Goal: Task Accomplishment & Management: Complete application form

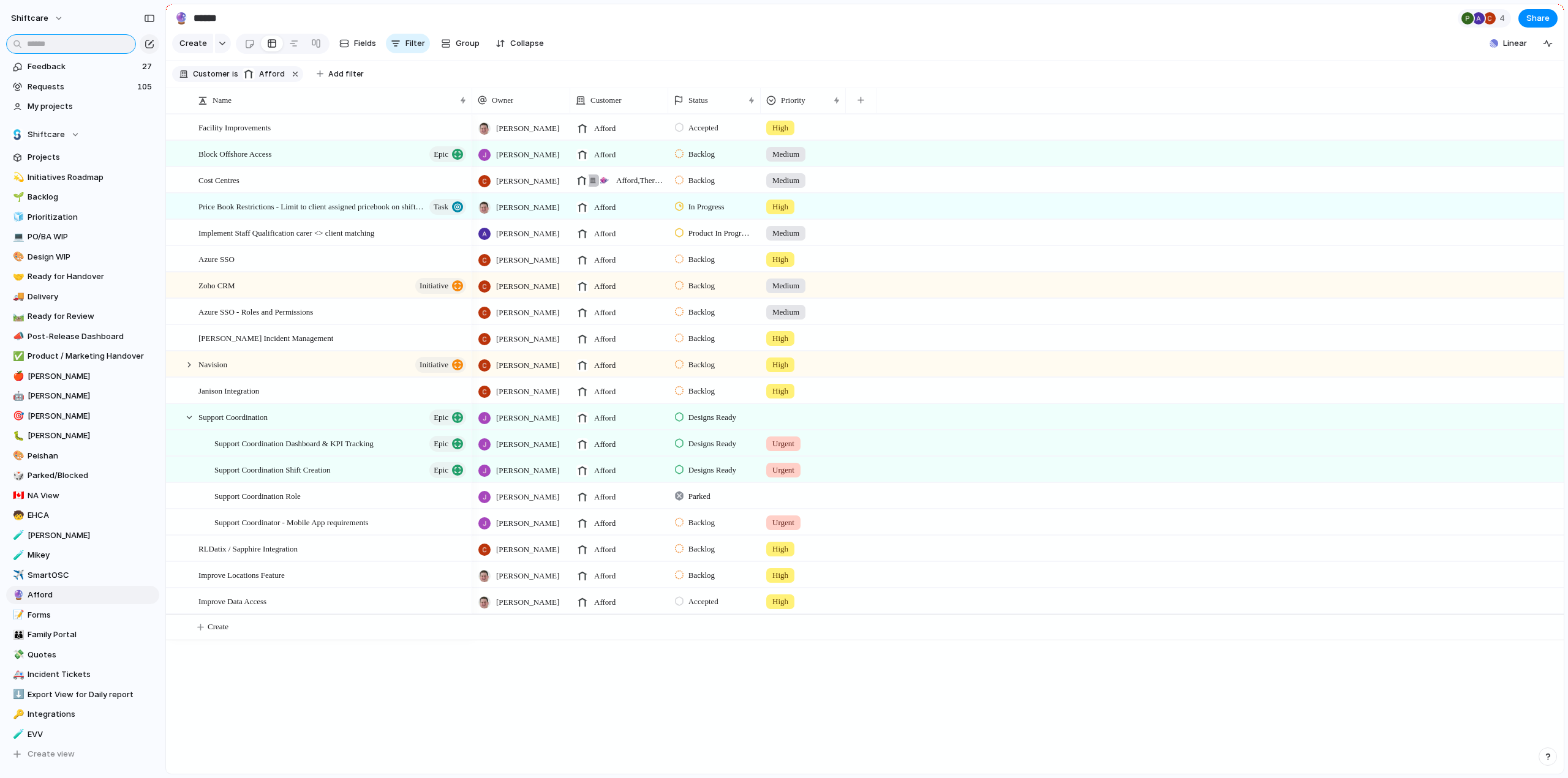
click at [46, 49] on input "text" at bounding box center [71, 44] width 130 height 19
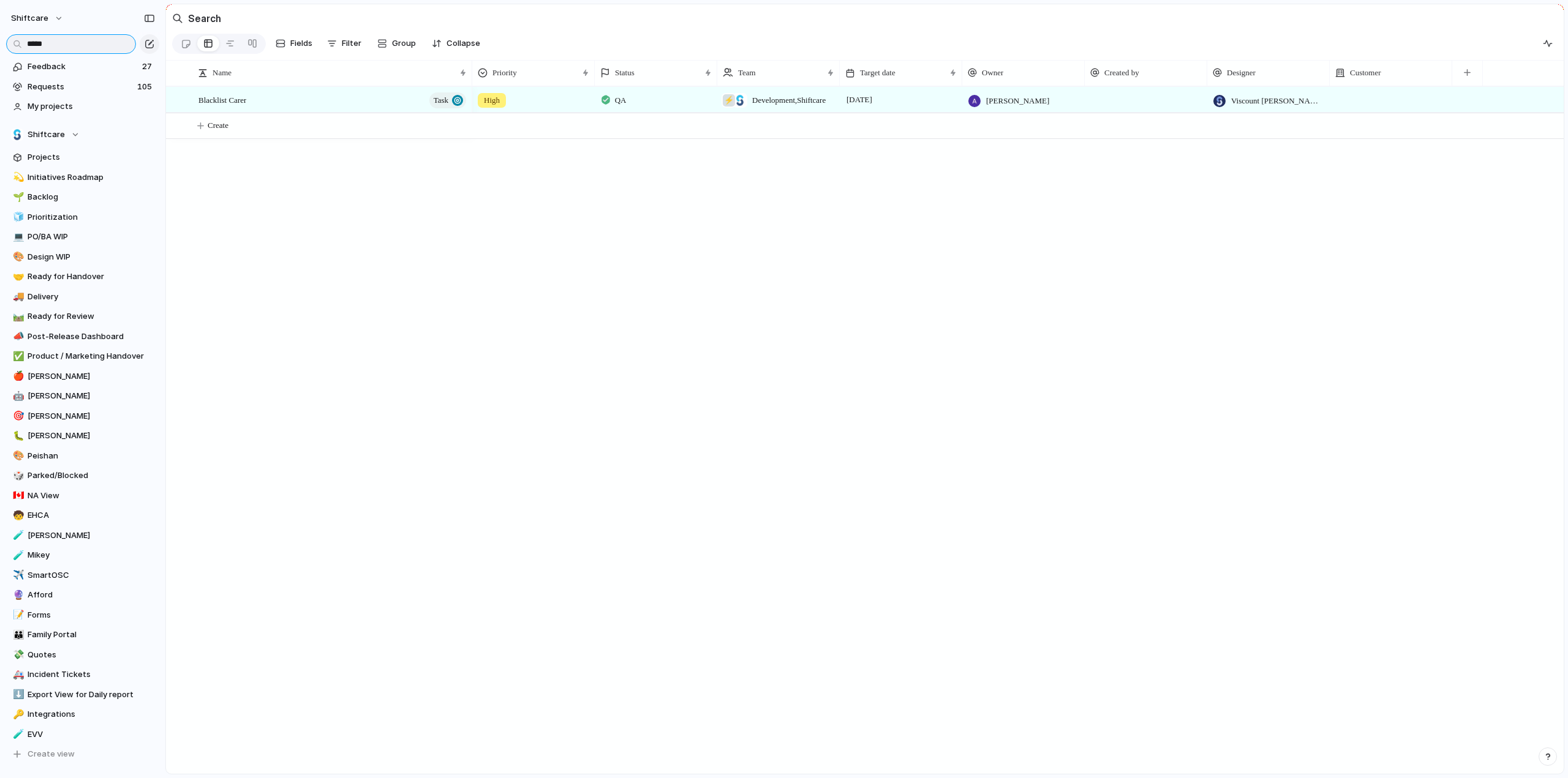
type input "*****"
click at [260, 100] on div "Blacklist Carer Task" at bounding box center [333, 100] width 270 height 25
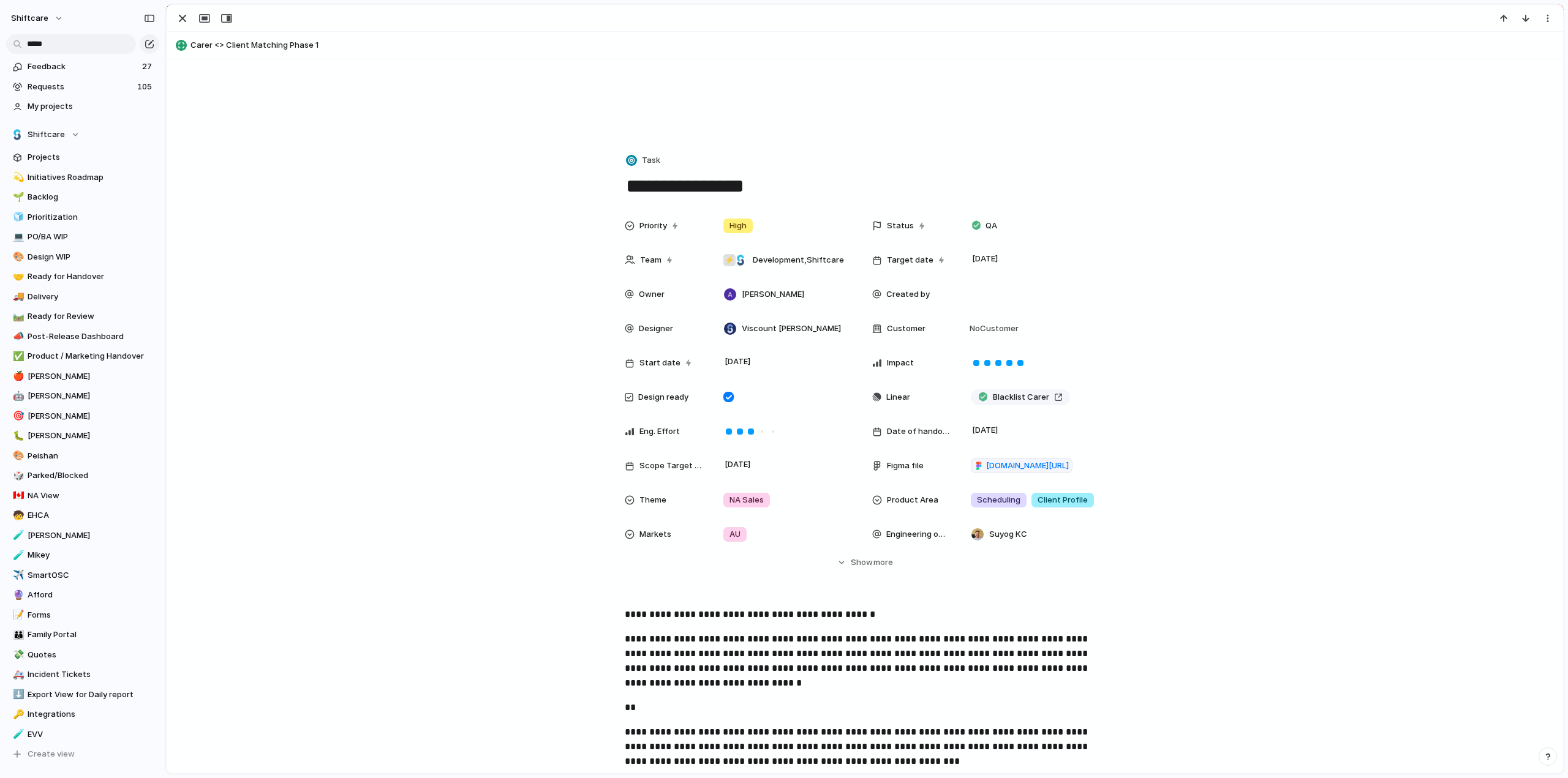
scroll to position [122, 0]
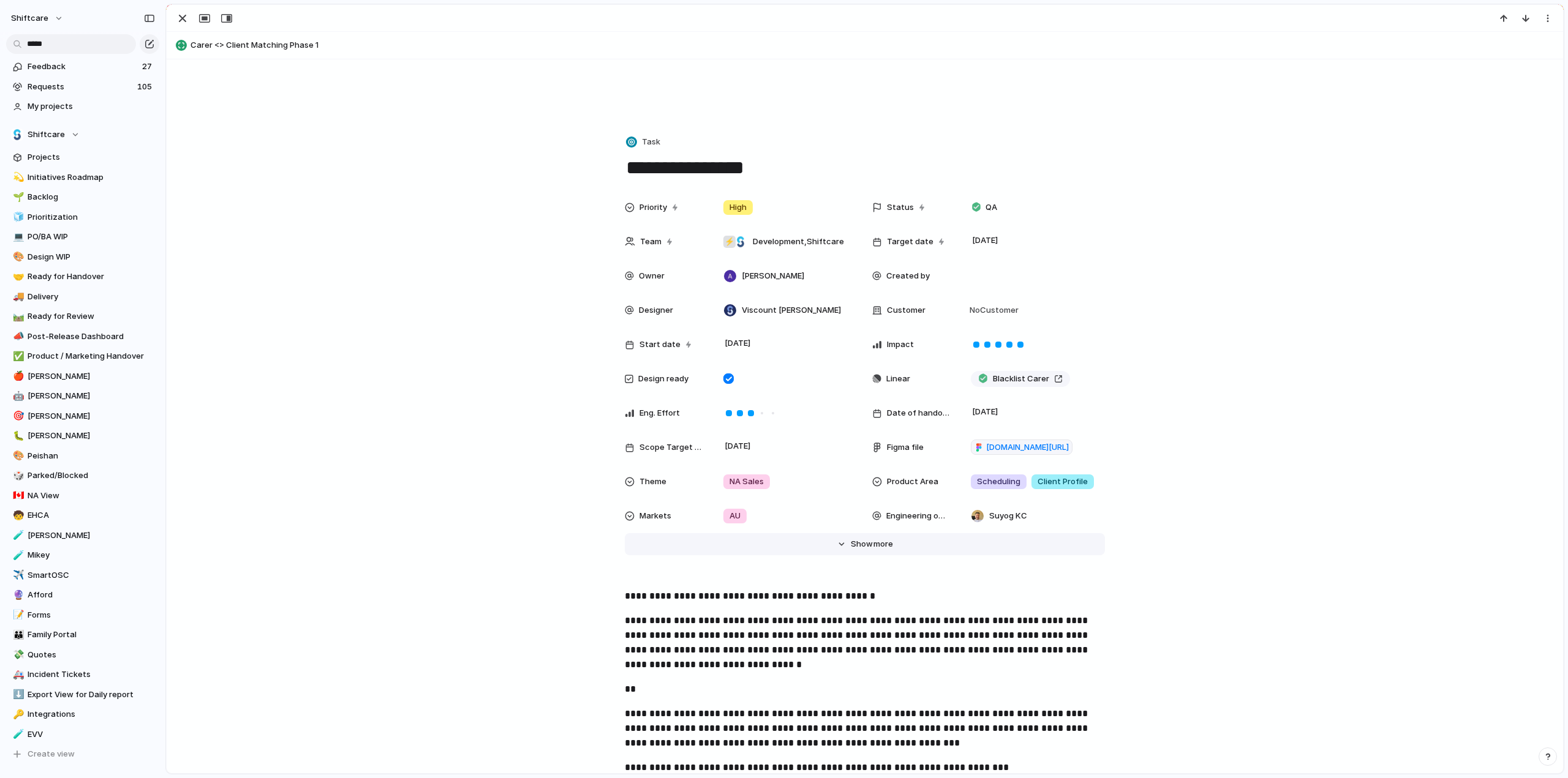
click at [850, 549] on span "Show" at bounding box center [861, 544] width 22 height 12
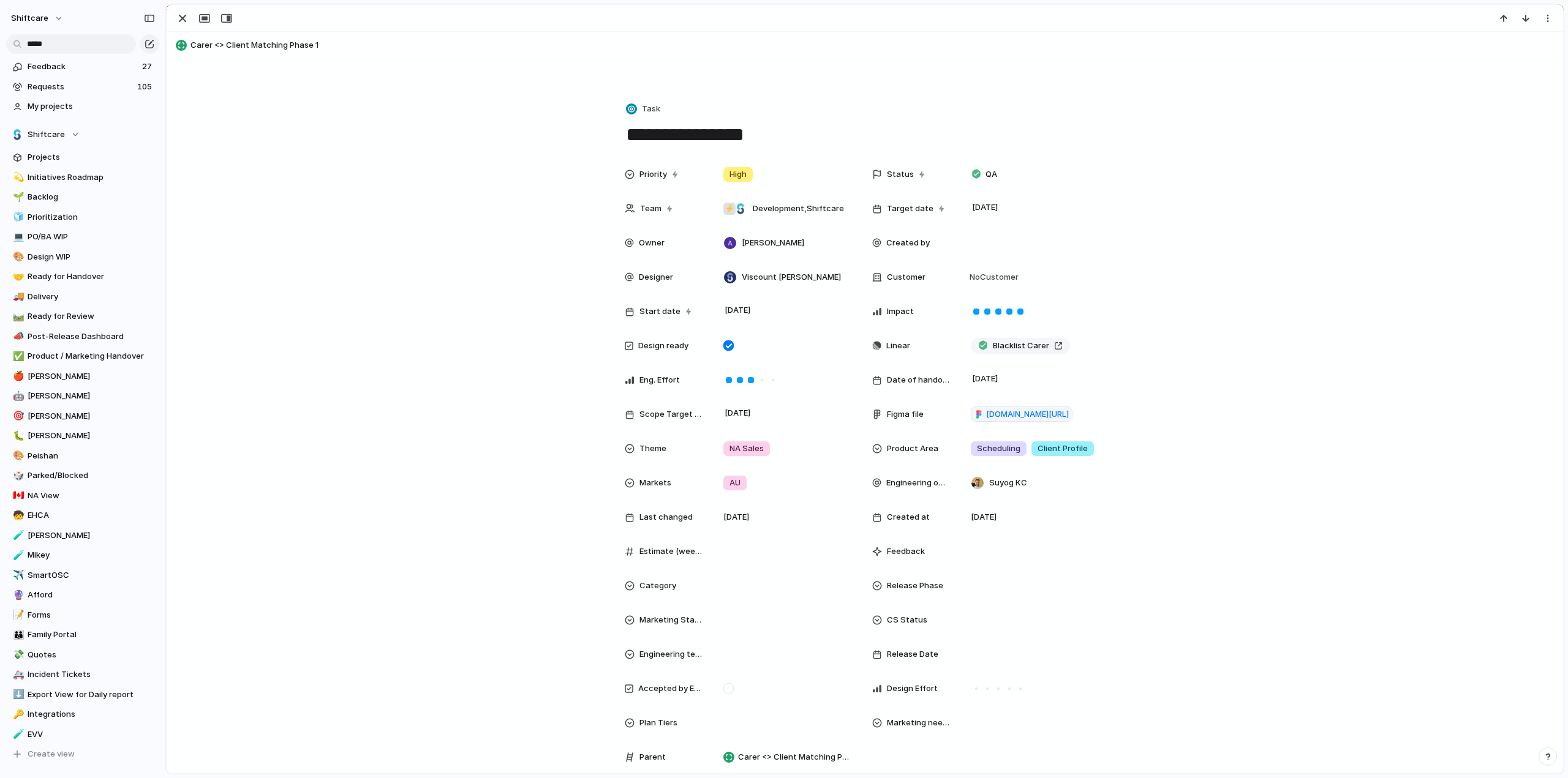
scroll to position [245, 0]
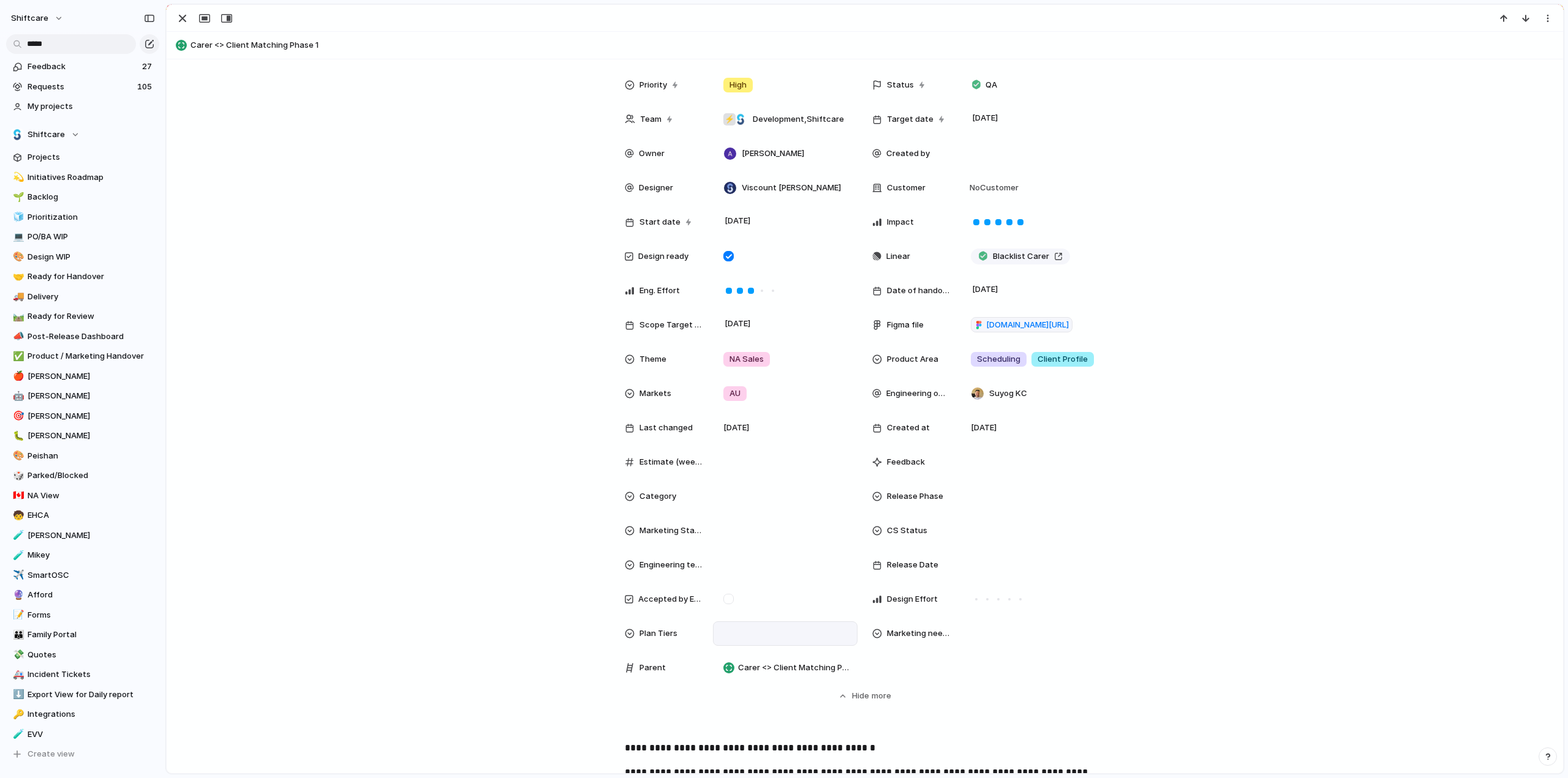
click at [720, 629] on div at bounding box center [785, 633] width 134 height 14
click at [394, 431] on div "Global Basic Professional Premium Enterprise" at bounding box center [784, 389] width 1568 height 778
click at [181, 16] on div "button" at bounding box center [182, 19] width 15 height 15
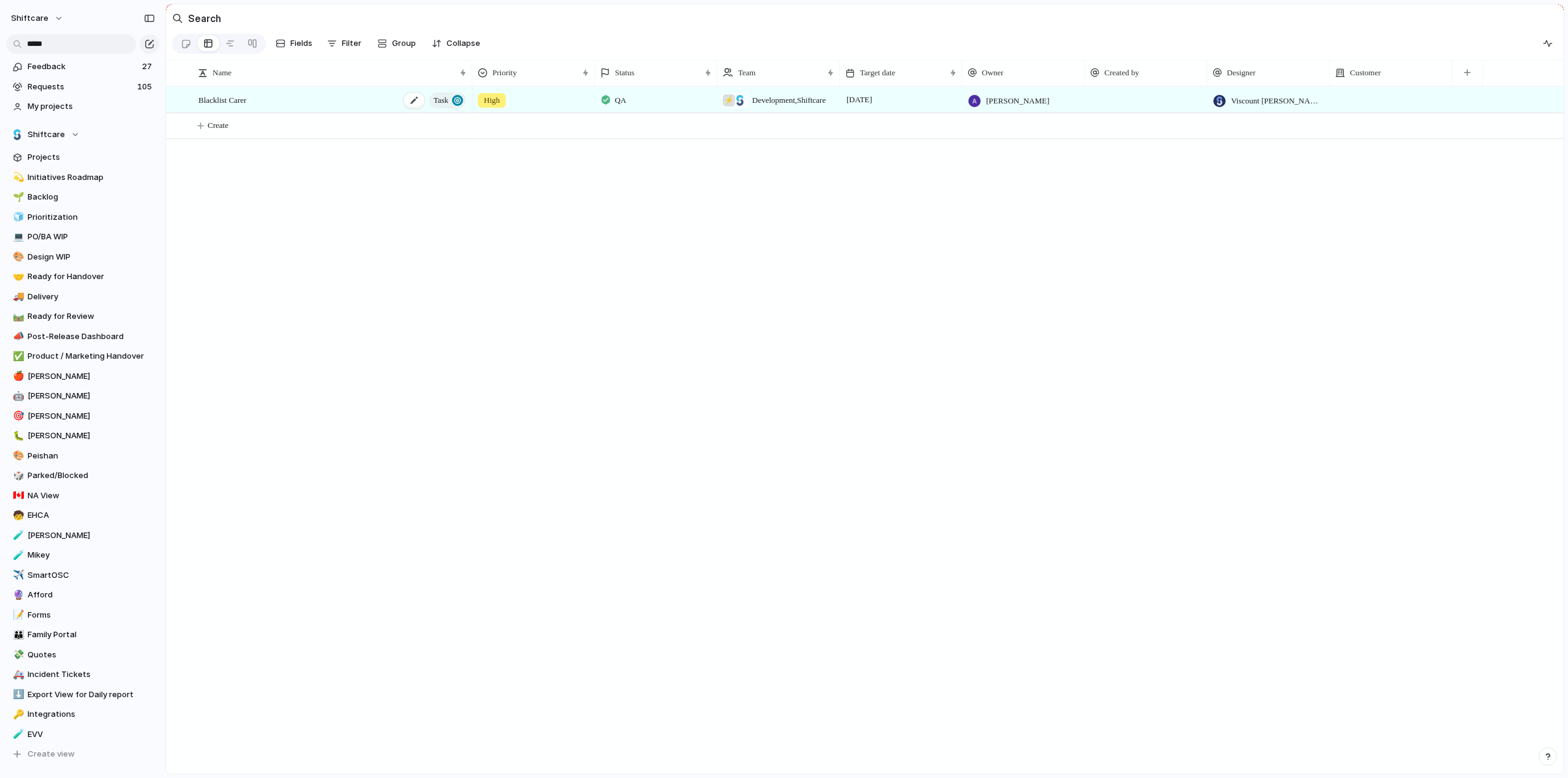
click at [240, 107] on span "Blacklist Carer" at bounding box center [222, 99] width 48 height 14
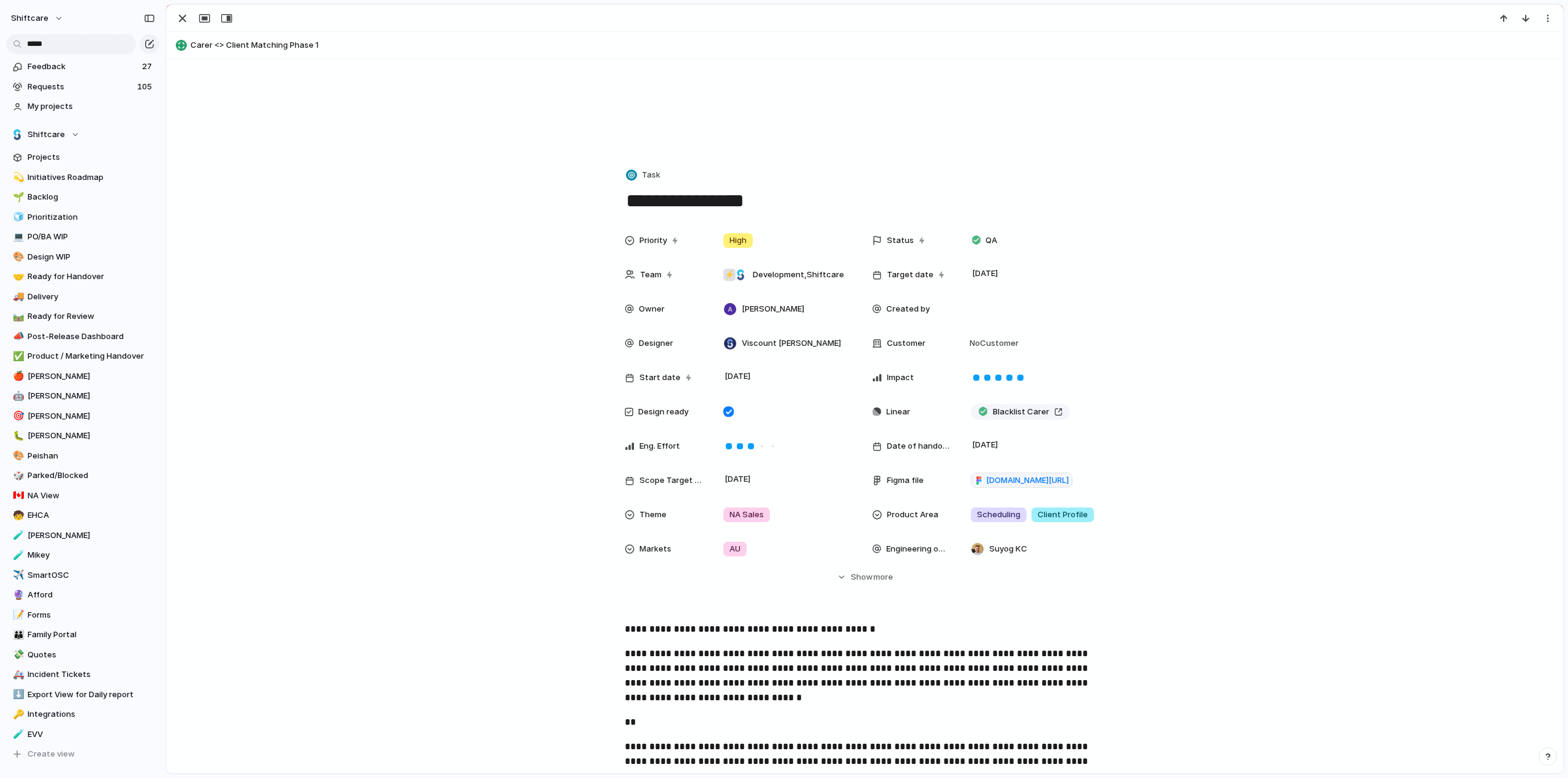
scroll to position [122, 0]
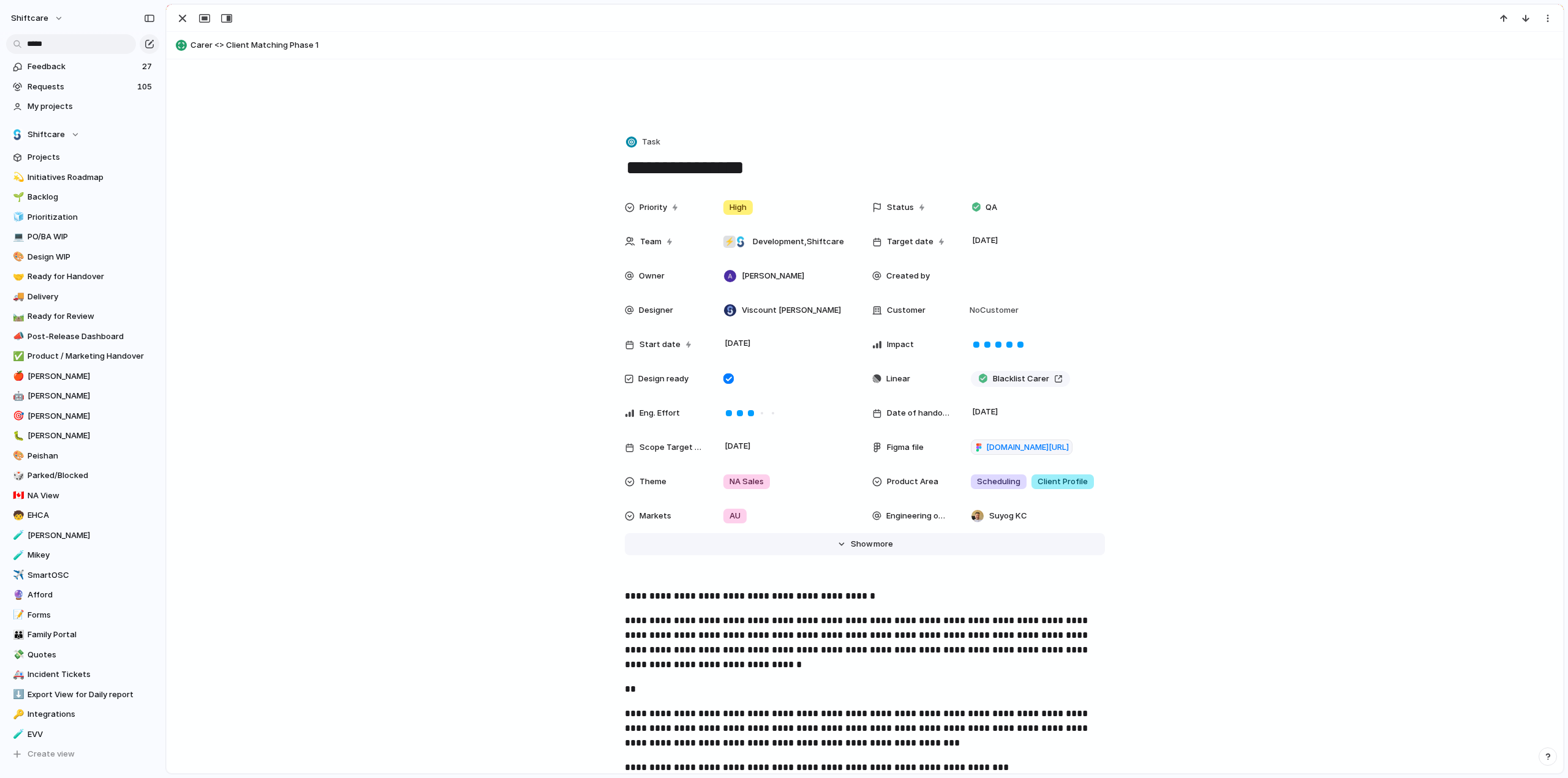
click at [863, 539] on span "Show" at bounding box center [861, 544] width 22 height 12
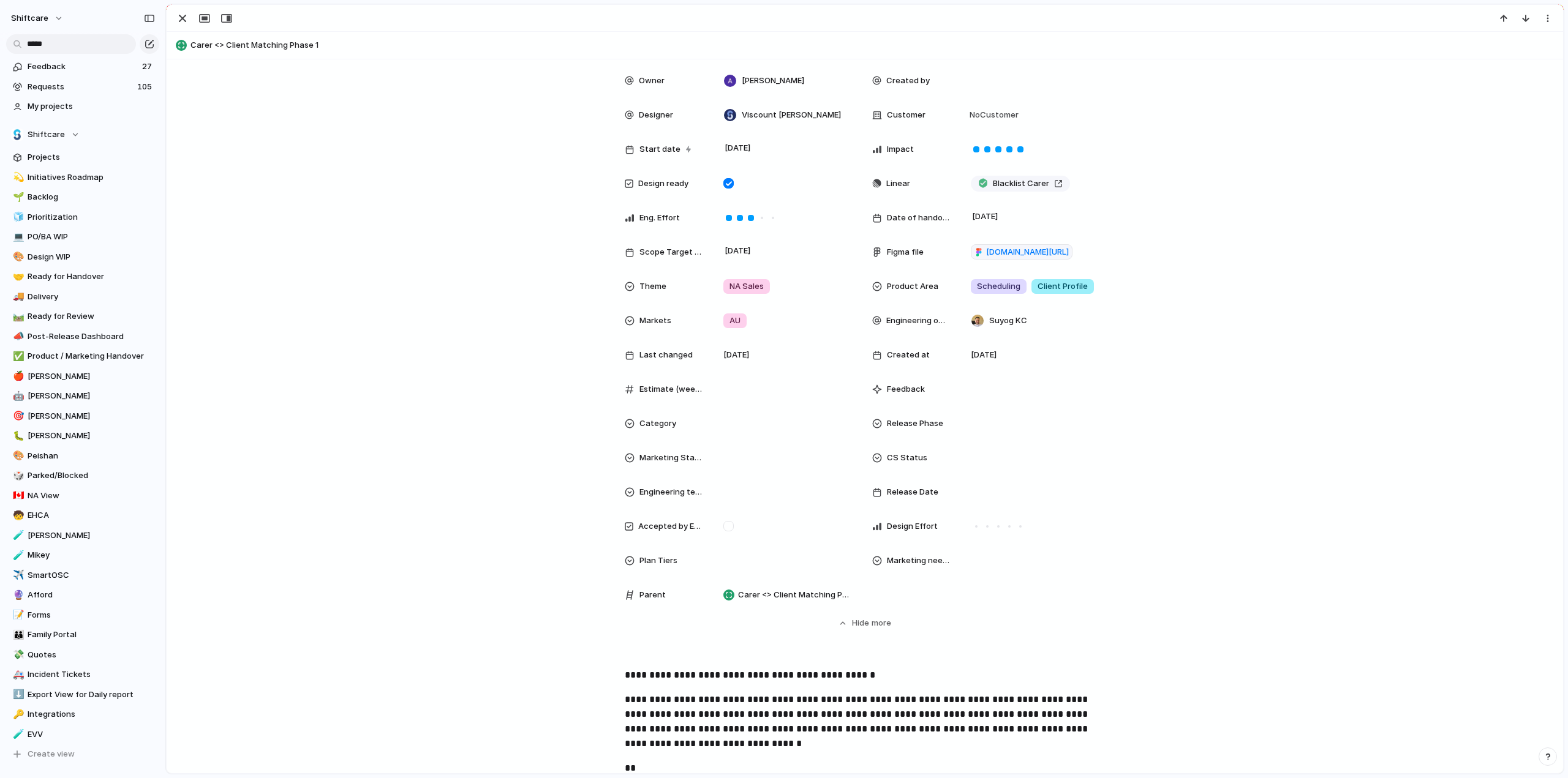
scroll to position [368, 0]
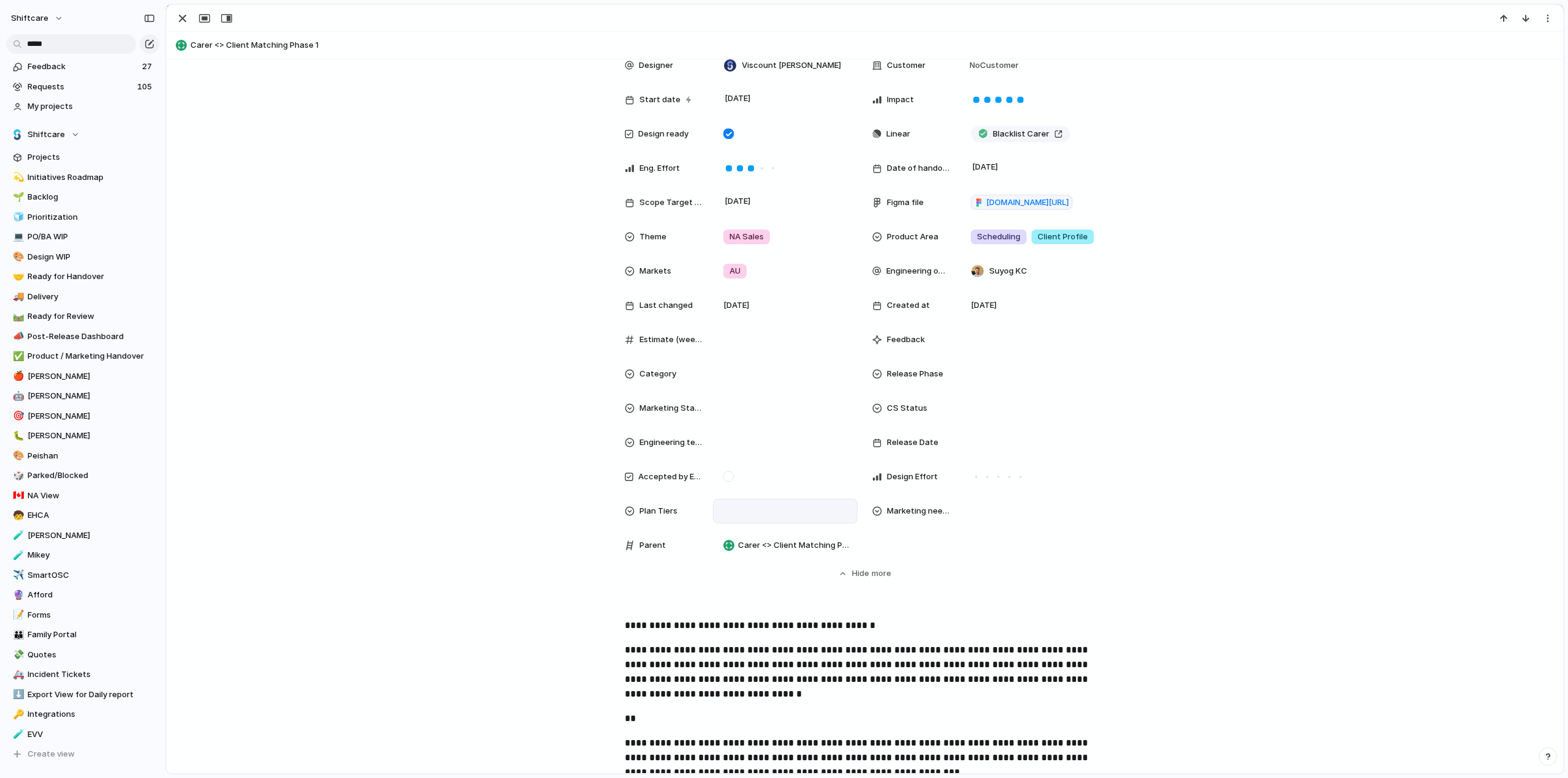
click at [769, 512] on div at bounding box center [785, 511] width 134 height 14
click at [726, 553] on div at bounding box center [726, 555] width 21 height 21
click at [428, 474] on div "Global Basic Professional Premium Enterprise" at bounding box center [784, 389] width 1568 height 778
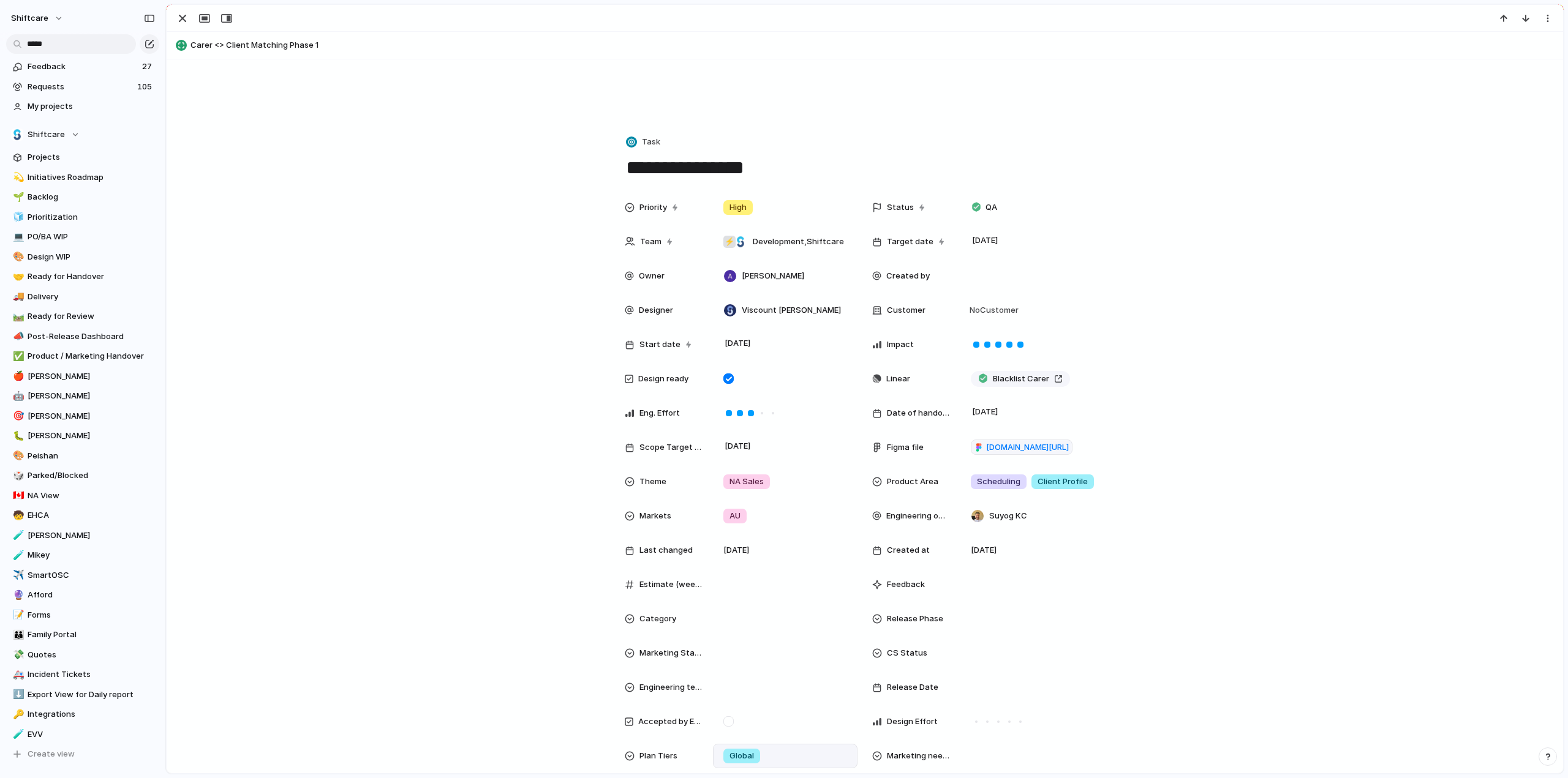
scroll to position [184, 0]
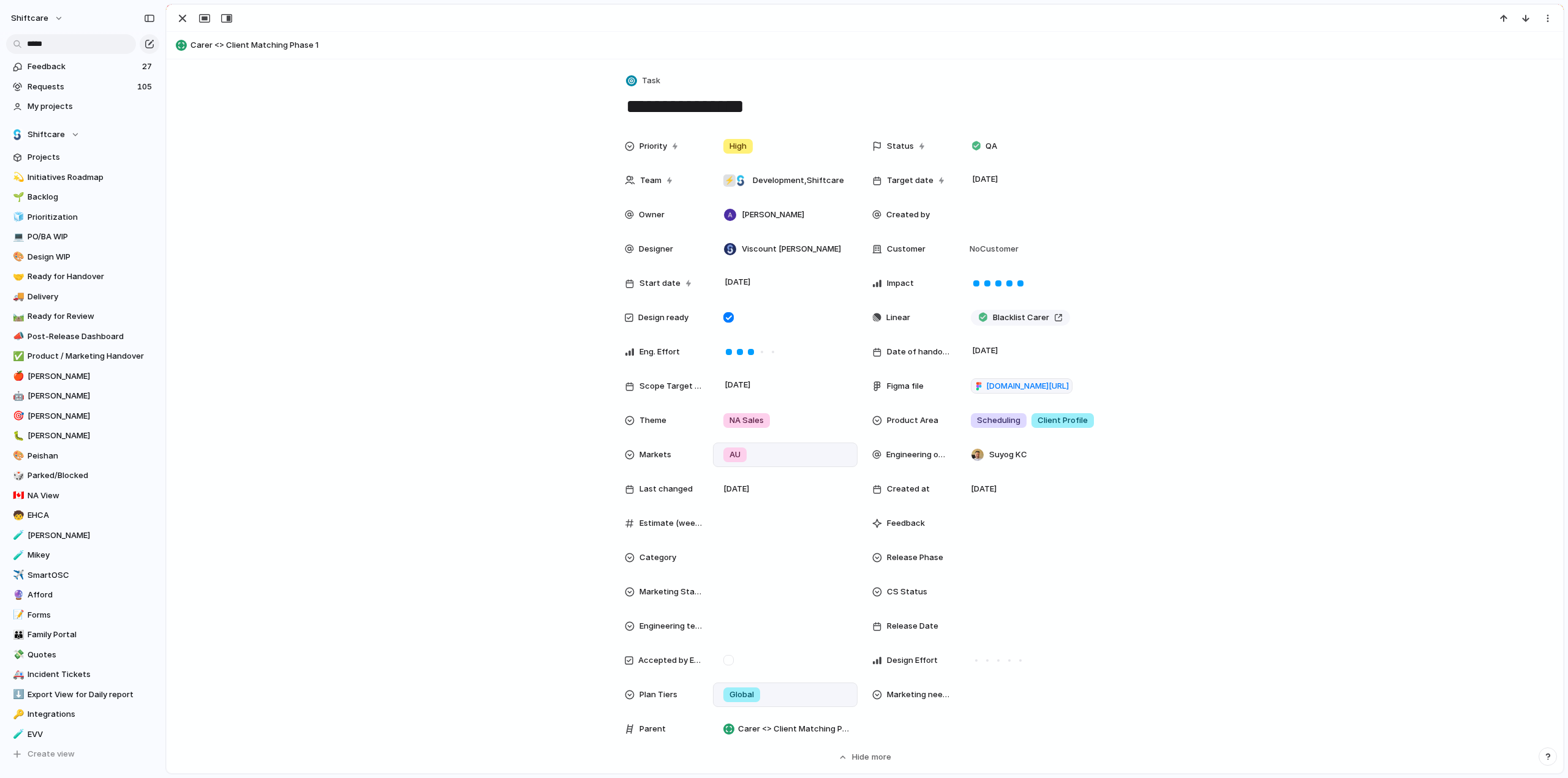
click at [763, 446] on div "AU" at bounding box center [785, 455] width 144 height 24
click at [725, 546] on div at bounding box center [726, 546] width 21 height 21
click at [726, 569] on div at bounding box center [726, 568] width 21 height 21
click at [730, 503] on div at bounding box center [726, 505] width 21 height 21
click at [726, 524] on div at bounding box center [726, 526] width 21 height 21
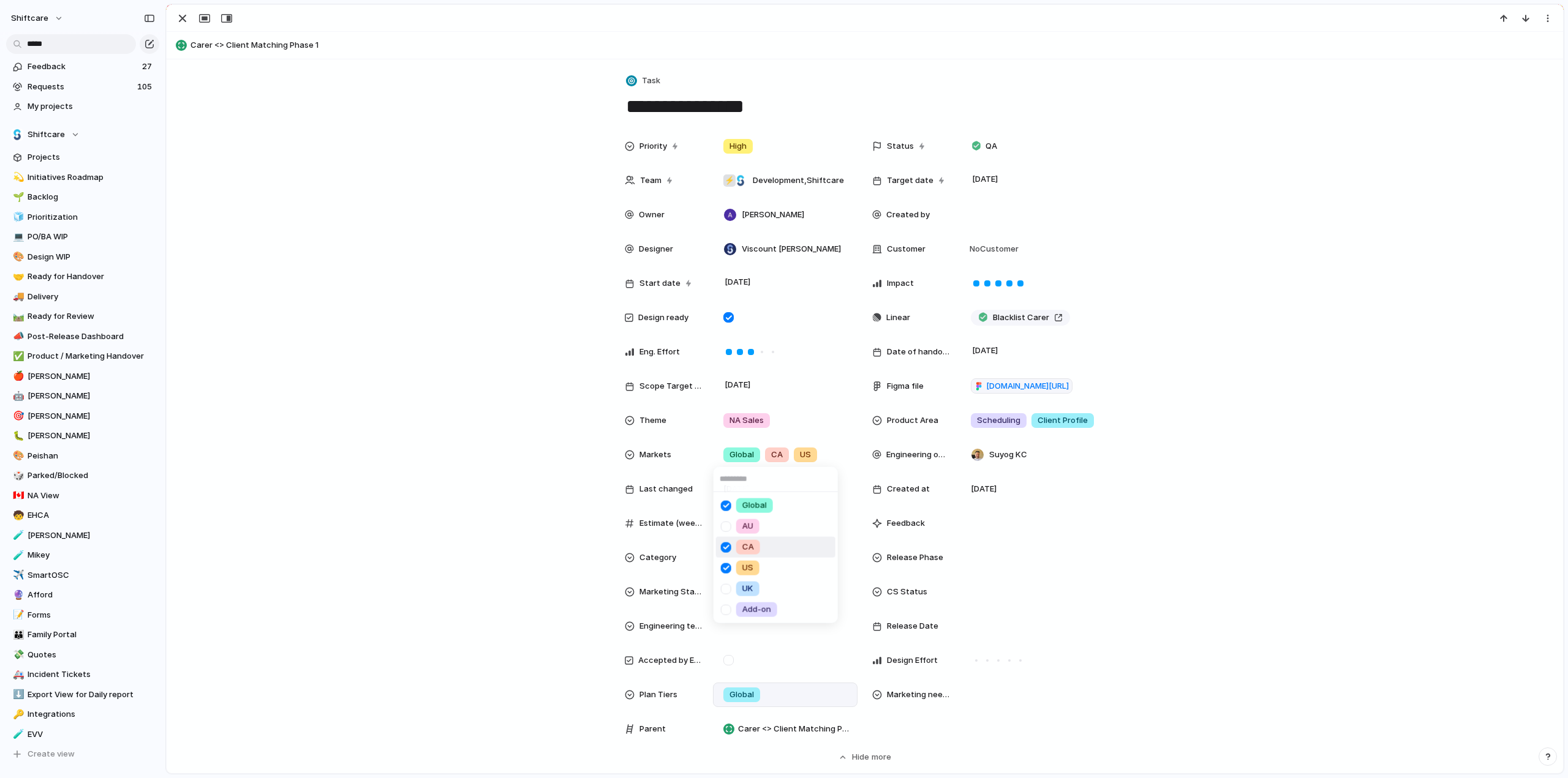
click at [727, 544] on div at bounding box center [726, 546] width 21 height 21
click at [727, 570] on div at bounding box center [726, 568] width 21 height 21
click at [381, 500] on div "Global AU [GEOGRAPHIC_DATA] [GEOGRAPHIC_DATA] [GEOGRAPHIC_DATA] Add-on" at bounding box center [784, 389] width 1568 height 778
click at [181, 21] on div "button" at bounding box center [182, 19] width 15 height 15
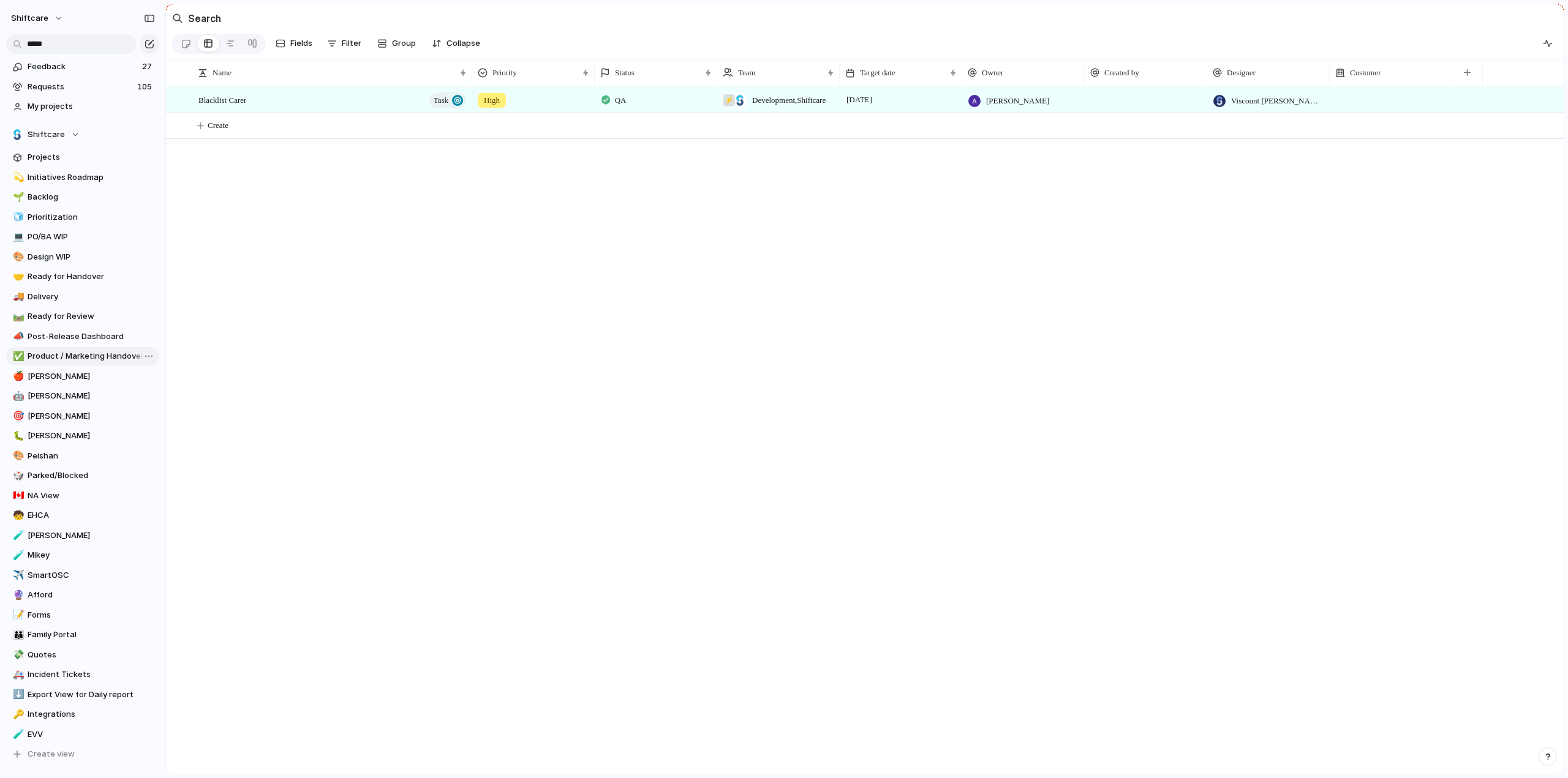
click at [66, 353] on span "Product / Marketing Handover" at bounding box center [91, 356] width 127 height 12
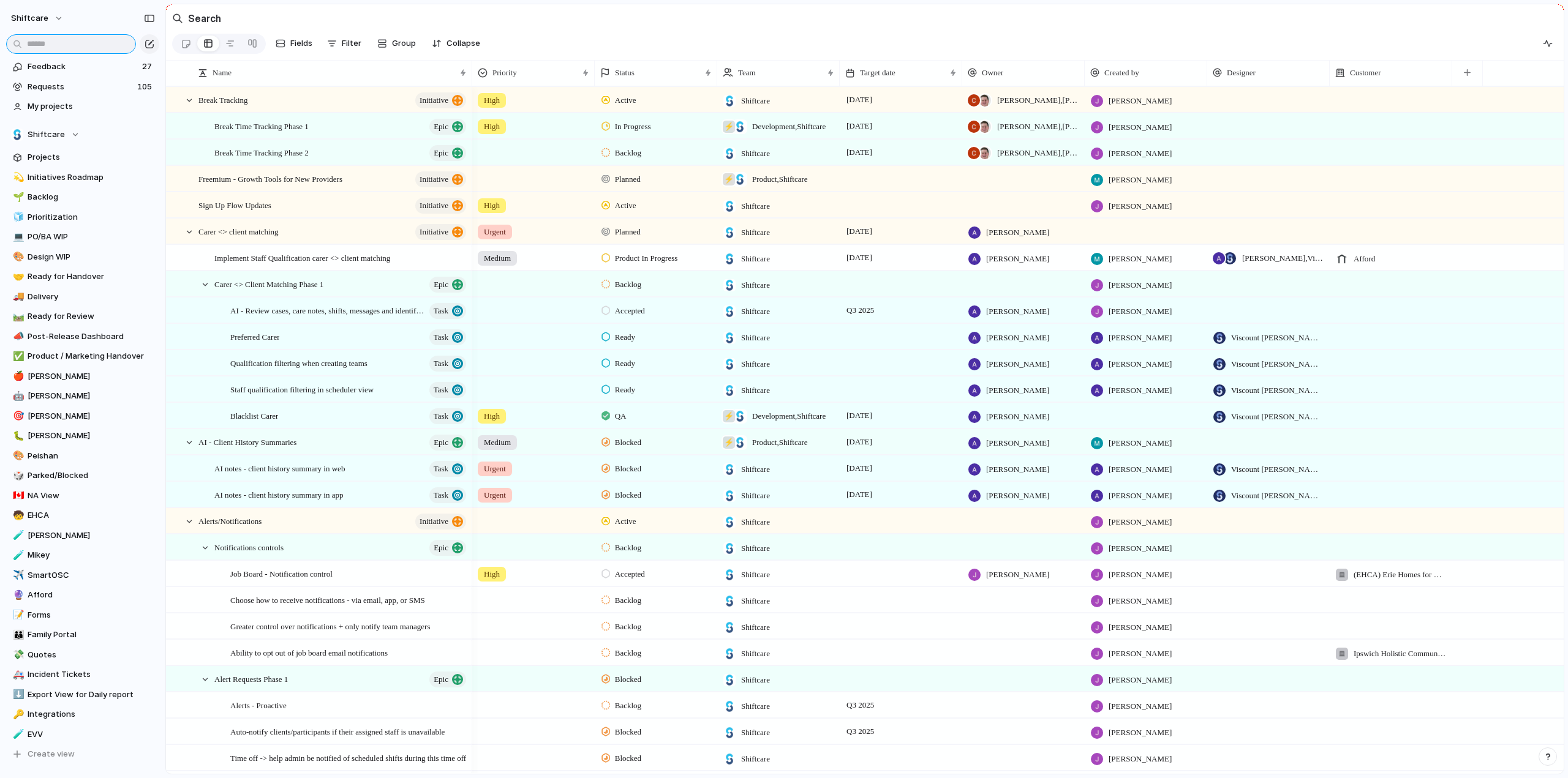
click at [79, 52] on input "text" at bounding box center [71, 44] width 130 height 19
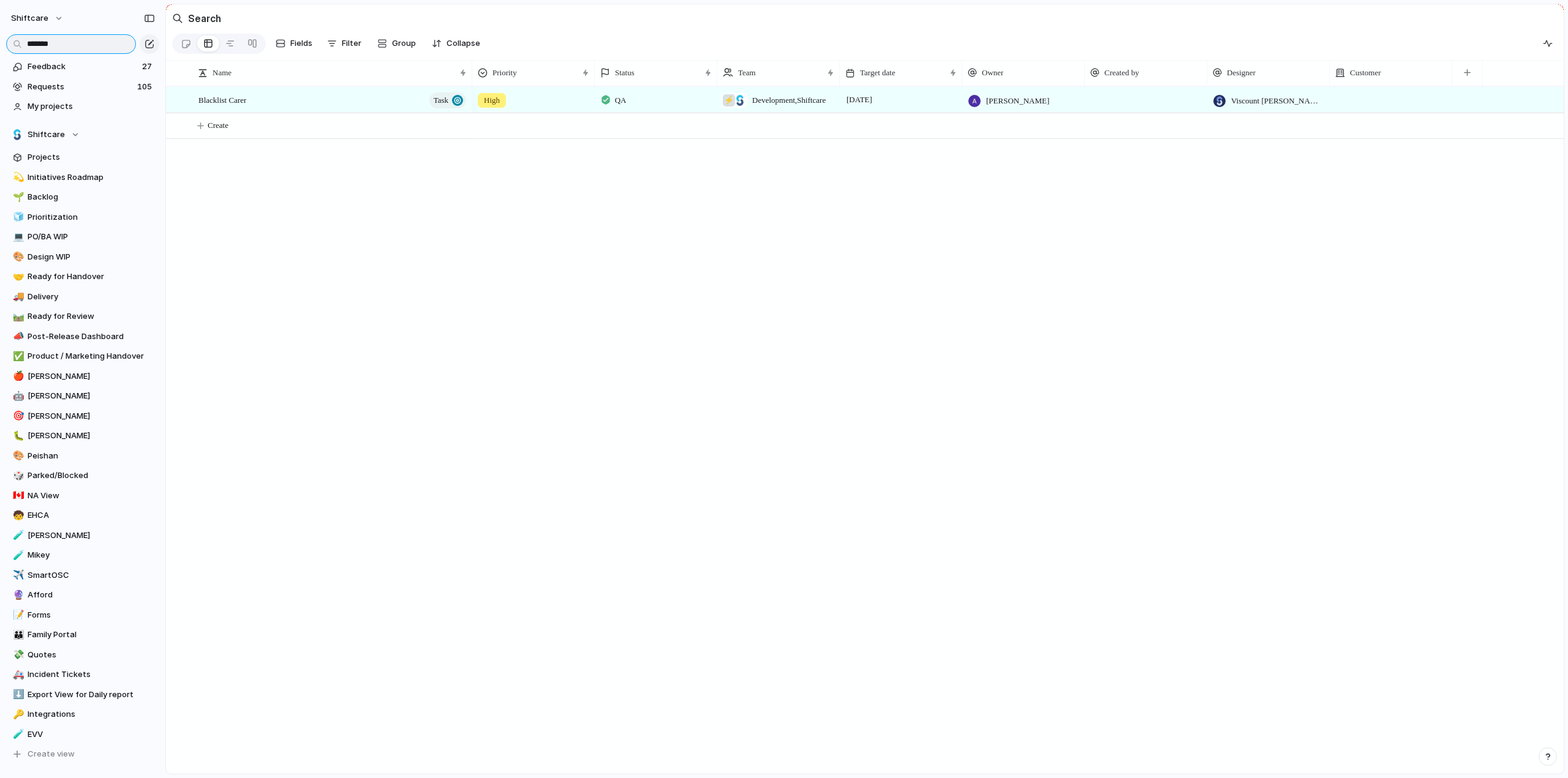
type input "*******"
click at [643, 103] on div "QA" at bounding box center [656, 98] width 121 height 21
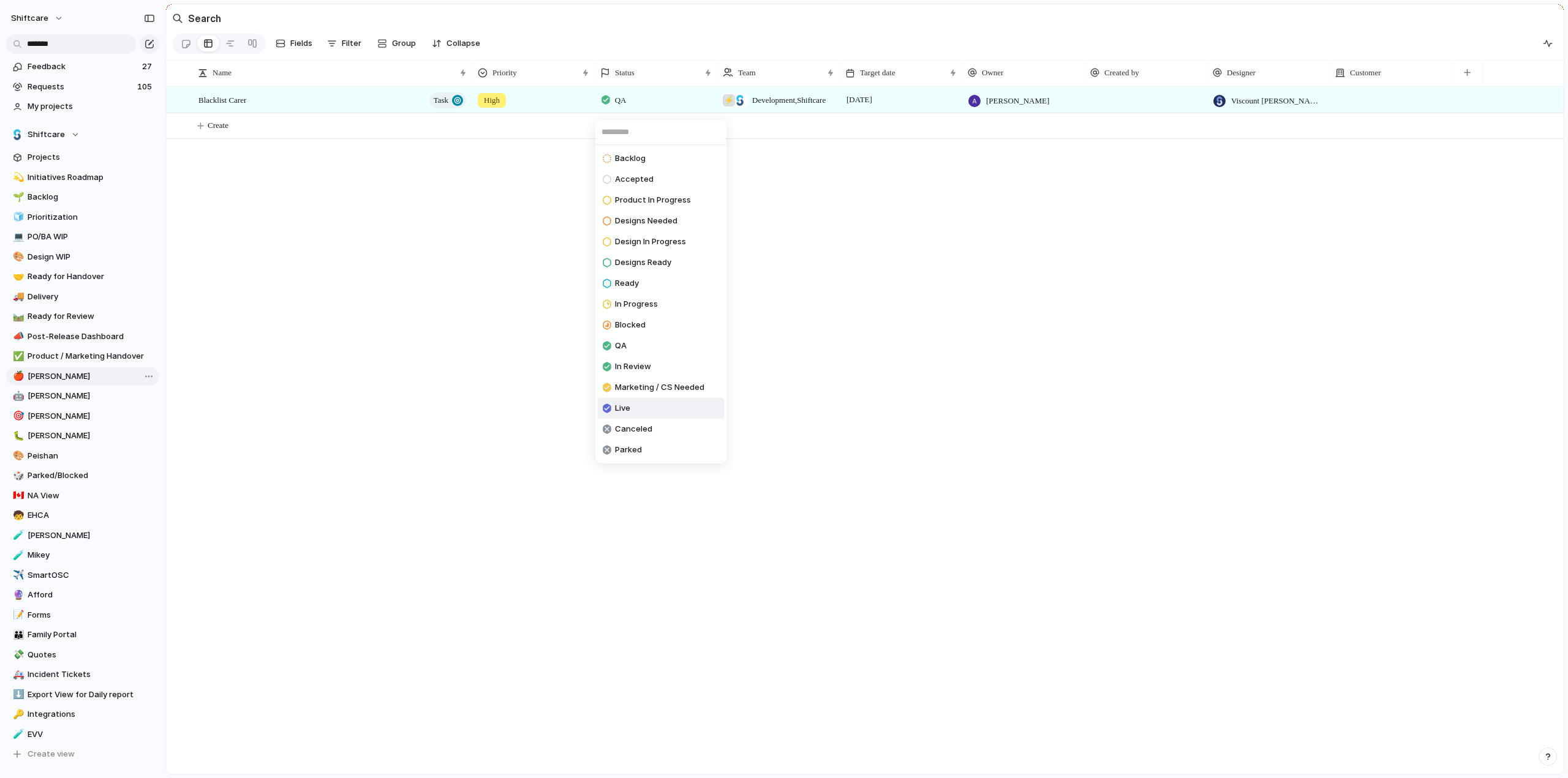
drag, startPoint x: 622, startPoint y: 408, endPoint x: 122, endPoint y: 383, distance: 500.6
click at [622, 408] on span "Live" at bounding box center [622, 408] width 15 height 12
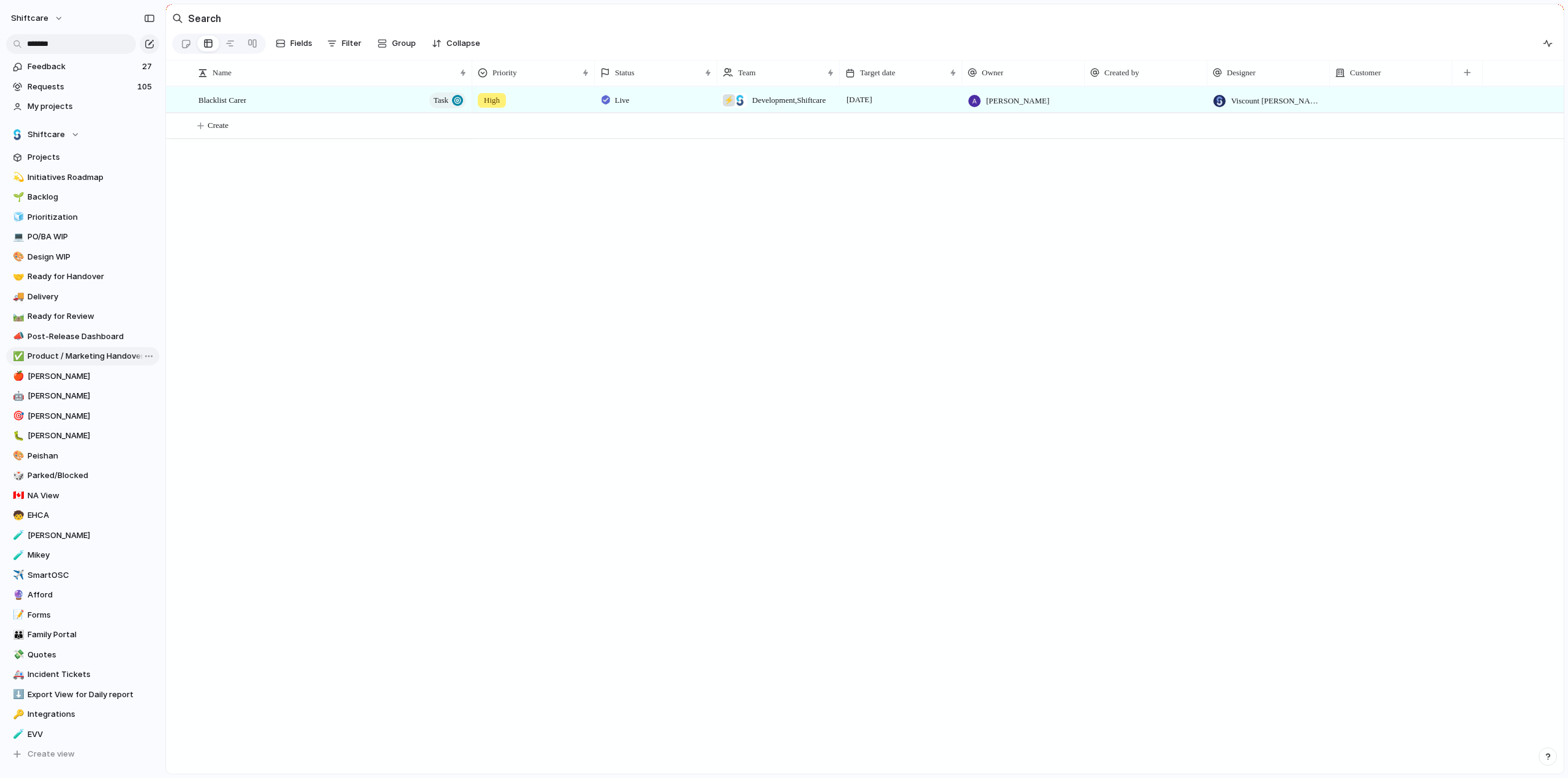
click at [69, 356] on span "Product / Marketing Handover" at bounding box center [91, 356] width 127 height 12
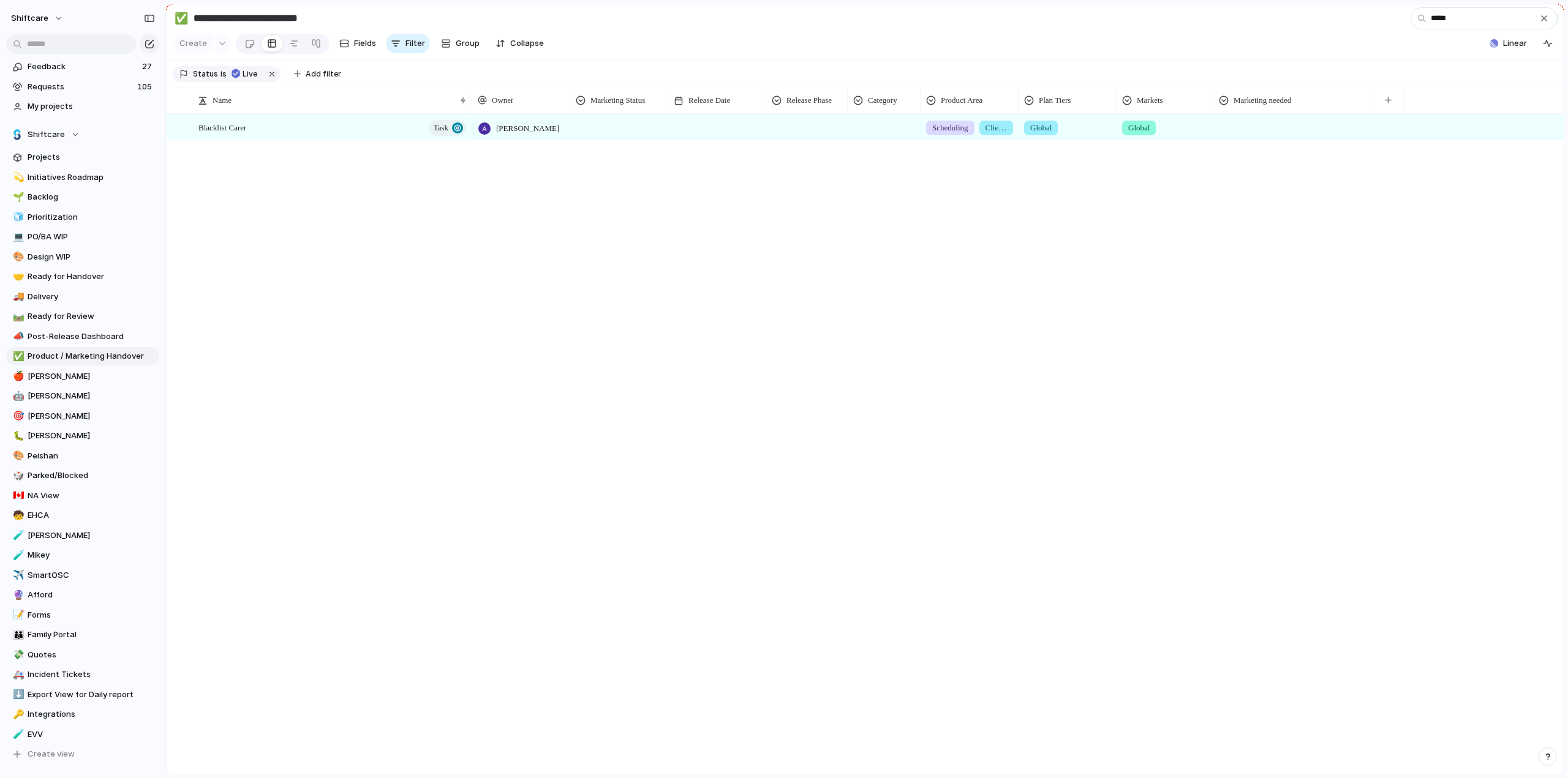
type input "*****"
click at [613, 134] on div at bounding box center [619, 125] width 96 height 20
click at [1547, 19] on div "Not Started Prep Docs Handed Over In Progress Ready Published Not Needed" at bounding box center [784, 389] width 1568 height 778
click at [1543, 20] on div "Not Started Prep Docs Handed Over In Progress Ready Published Not Needed" at bounding box center [784, 389] width 1568 height 778
click at [1540, 19] on div "button" at bounding box center [1545, 19] width 10 height 10
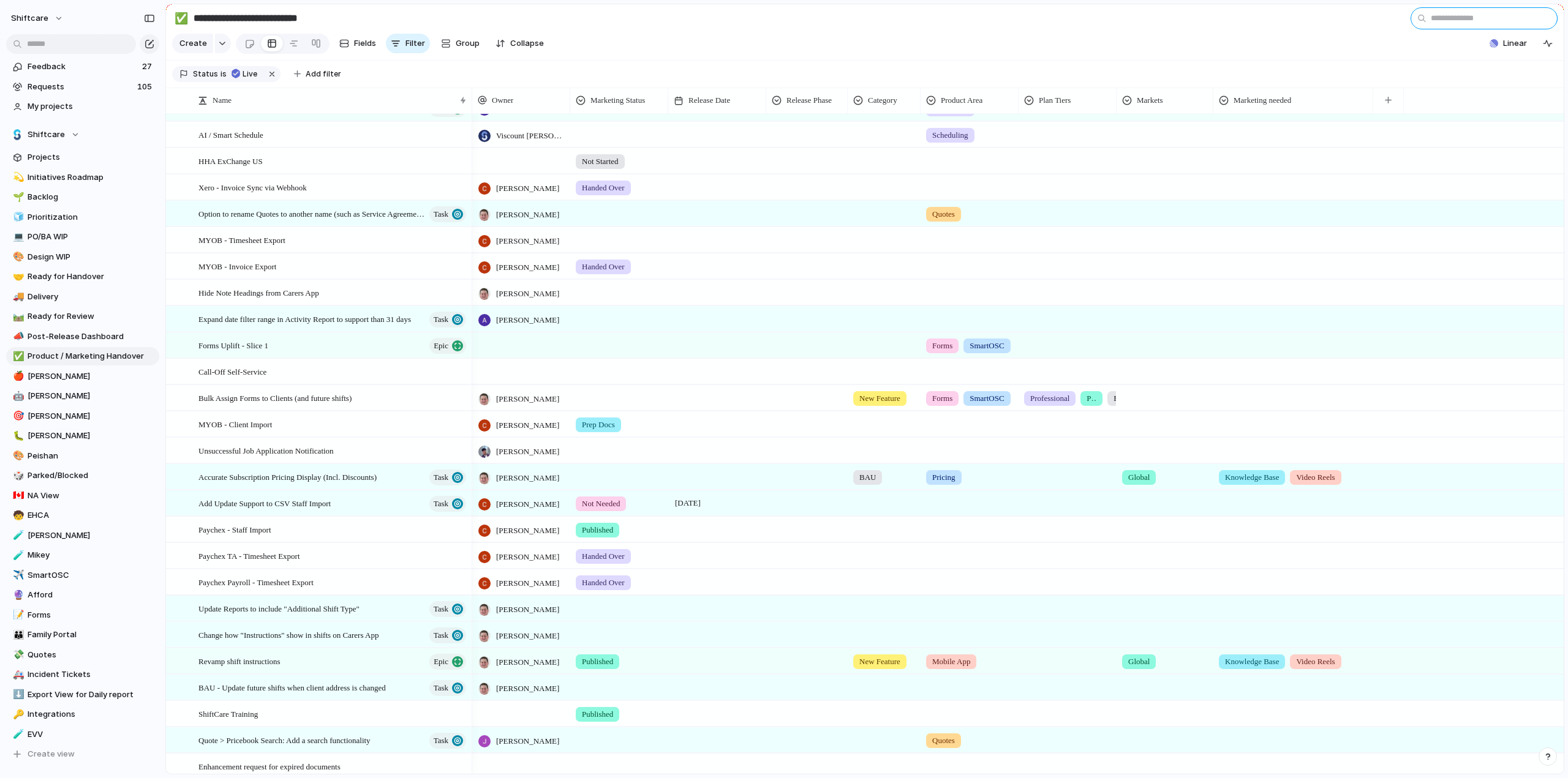
click at [1459, 23] on input "text" at bounding box center [1485, 18] width 147 height 22
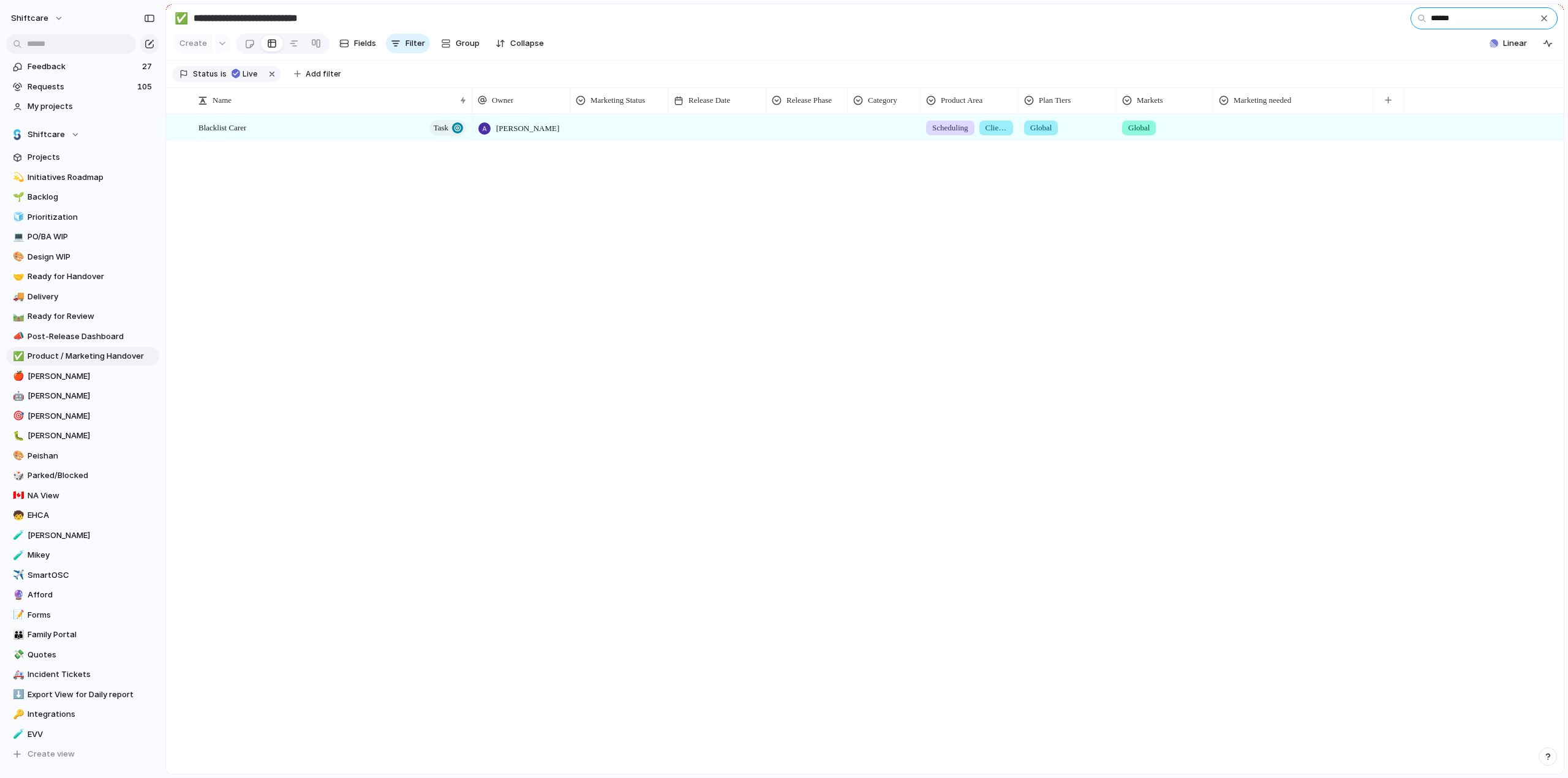
type input "******"
click at [703, 134] on div at bounding box center [717, 126] width 98 height 25
click at [743, 295] on button "12" at bounding box center [742, 294] width 23 height 23
click at [701, 130] on span "[DATE]" at bounding box center [688, 127] width 32 height 15
click at [773, 298] on button "13" at bounding box center [769, 294] width 23 height 23
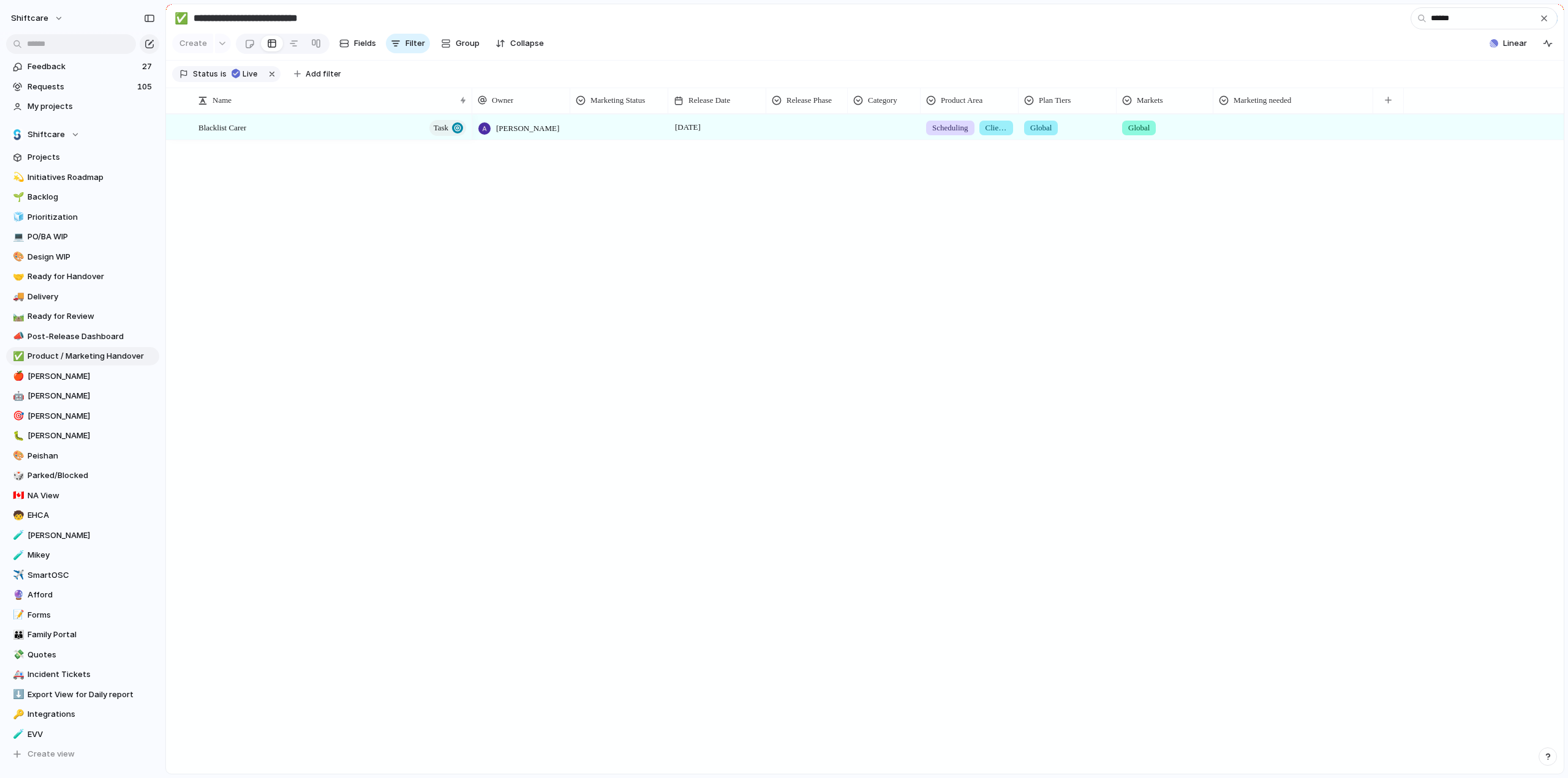
click at [808, 134] on div at bounding box center [807, 125] width 80 height 20
drag, startPoint x: 795, startPoint y: 250, endPoint x: 865, endPoint y: 137, distance: 132.9
click at [795, 250] on span "Launch" at bounding box center [795, 249] width 29 height 12
click at [903, 125] on div at bounding box center [884, 125] width 71 height 20
click at [863, 210] on div at bounding box center [861, 208] width 21 height 21
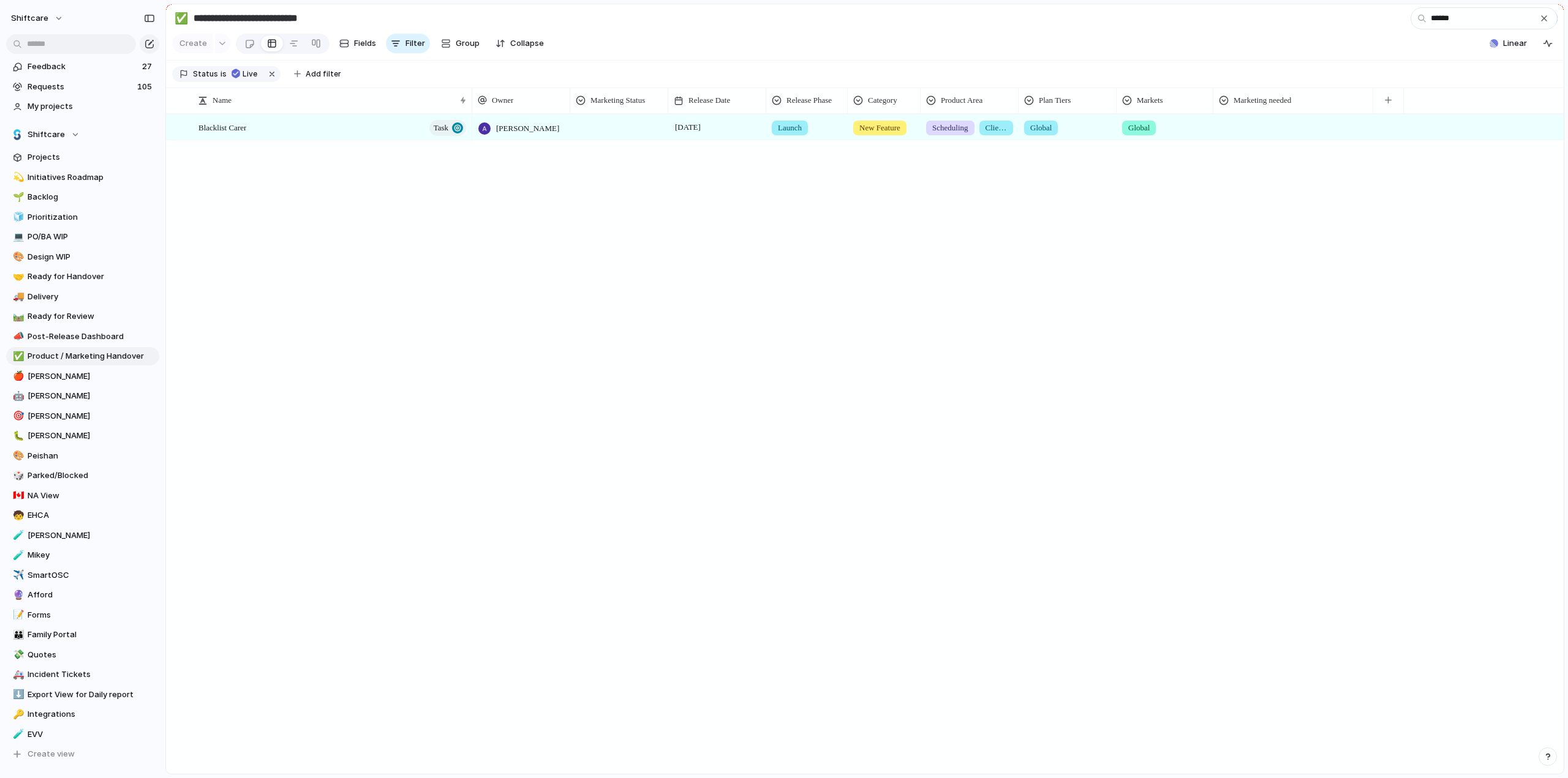
click at [1098, 201] on div "BAU New Feature Fix Product Line" at bounding box center [784, 389] width 1568 height 778
click at [1262, 134] on div at bounding box center [1293, 125] width 159 height 20
click at [888, 210] on div "Product Page Knowledge Base Video Reels" at bounding box center [784, 389] width 1568 height 778
